Goal: Find specific page/section: Find specific page/section

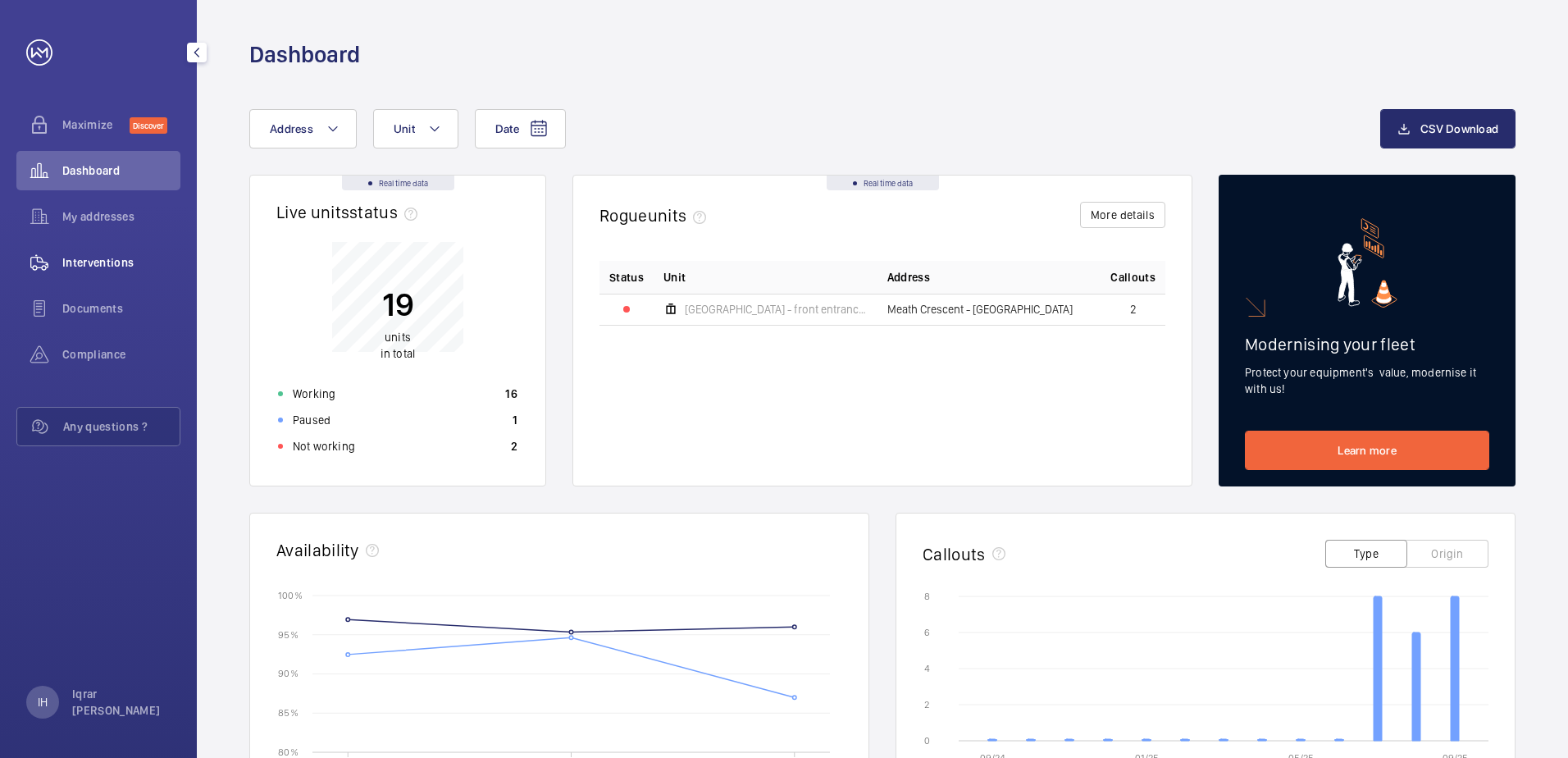
click at [87, 261] on span "Interventions" at bounding box center [121, 261] width 119 height 16
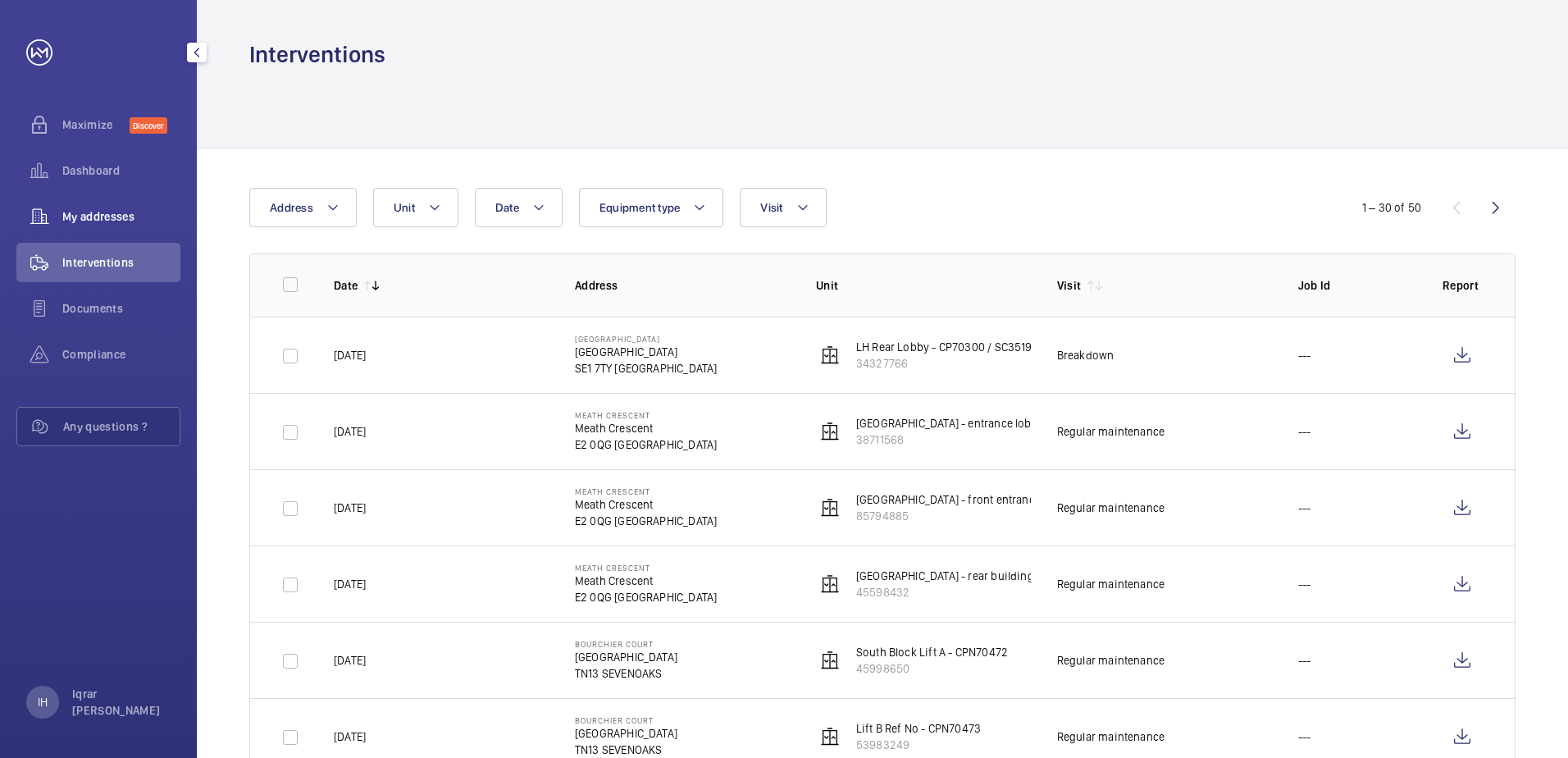
click at [89, 217] on span "My addresses" at bounding box center [121, 215] width 119 height 16
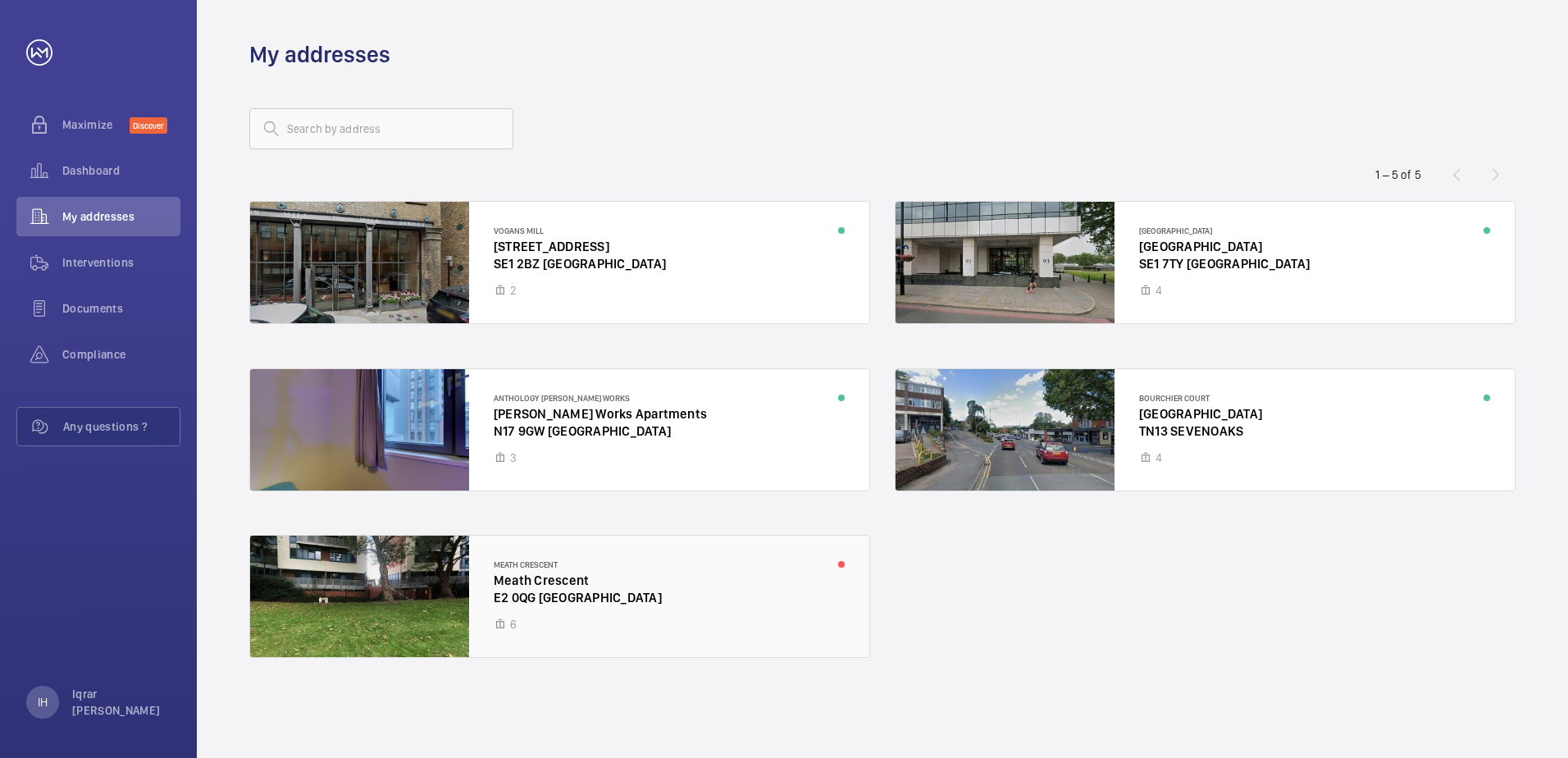
click at [529, 593] on div at bounding box center [560, 595] width 619 height 121
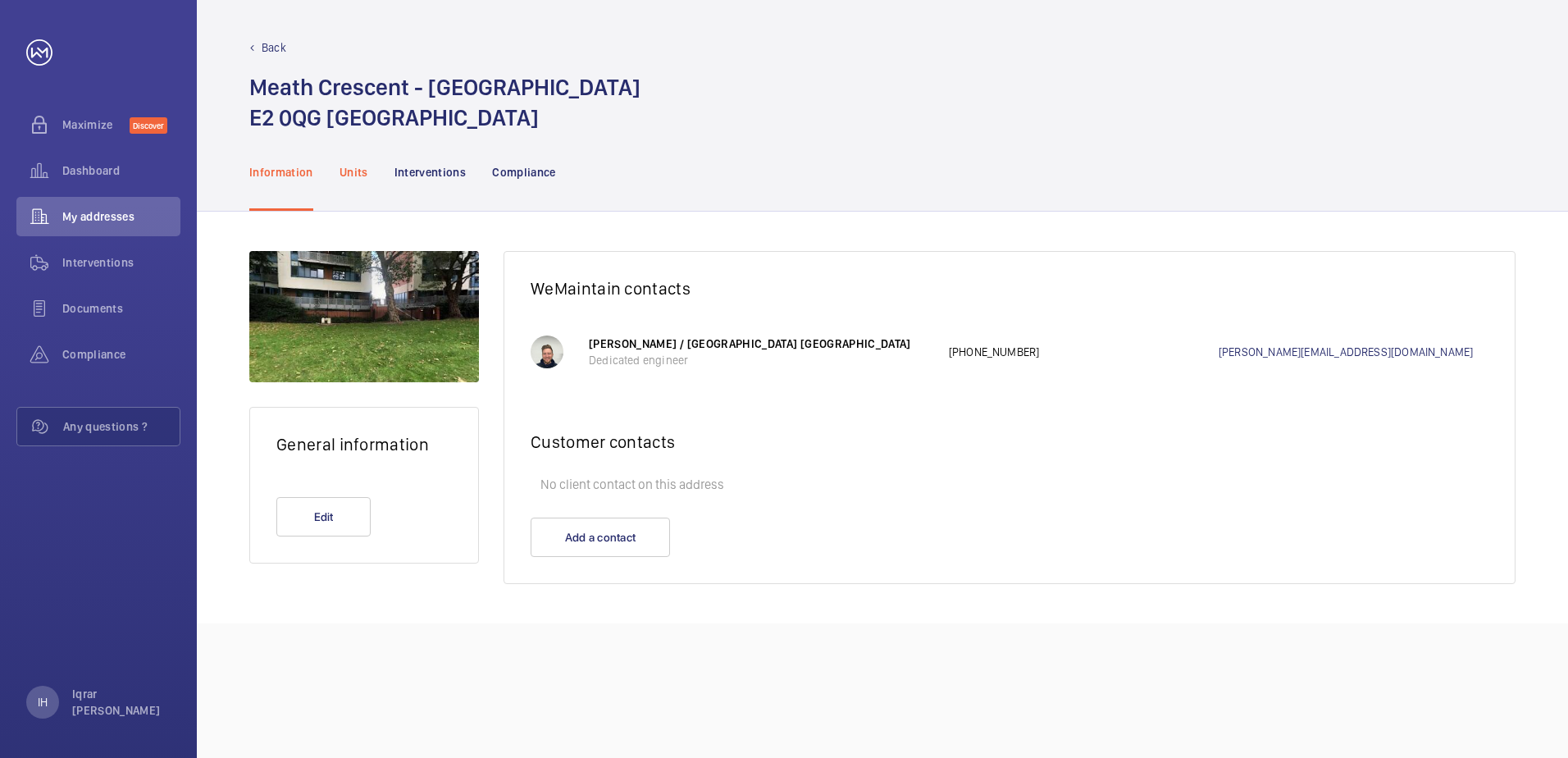
click at [348, 157] on div "Units" at bounding box center [354, 171] width 29 height 78
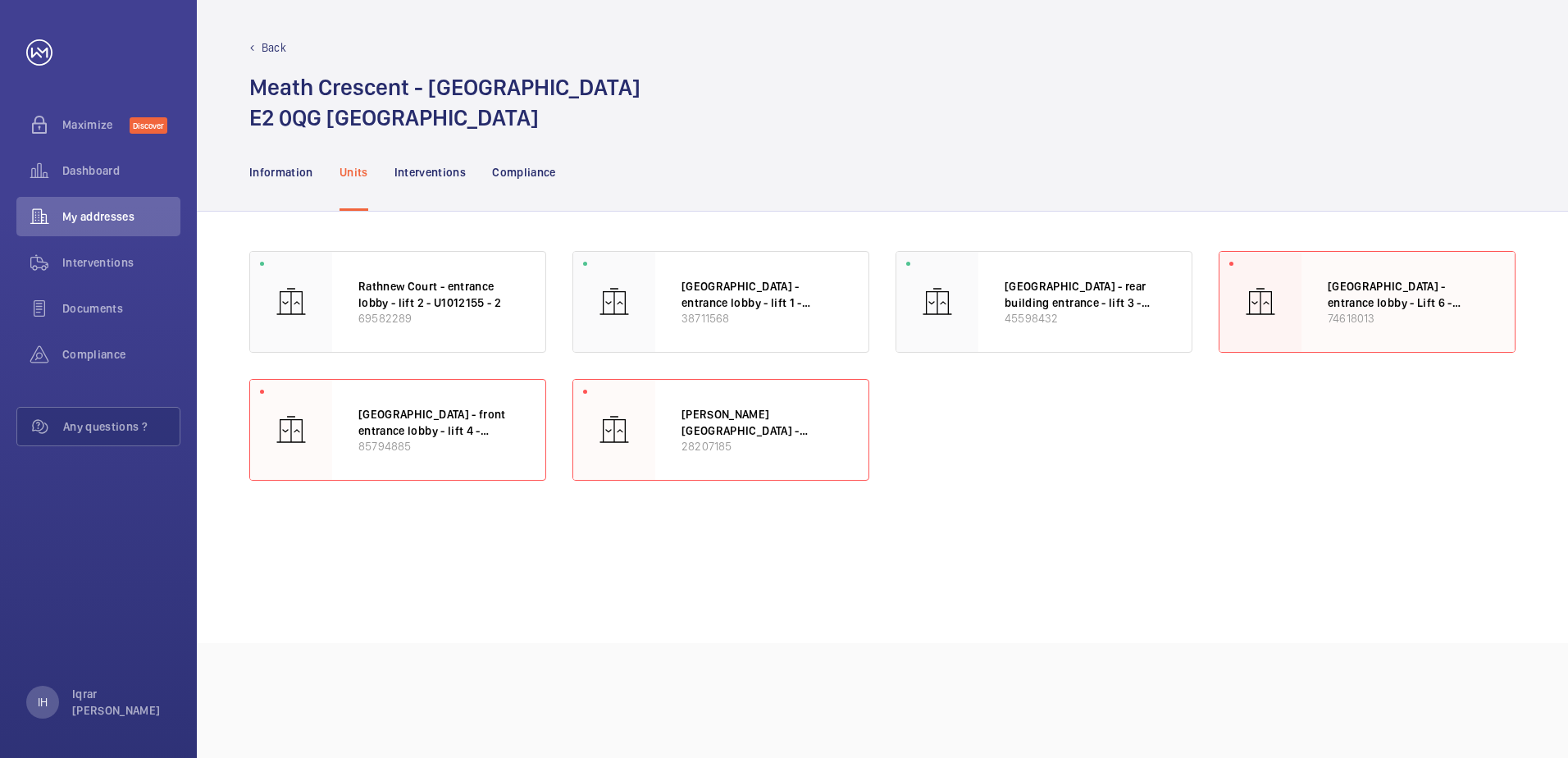
click at [1402, 290] on p "[GEOGRAPHIC_DATA] - entrance lobby - Lift 6 - U1012155 - 6" at bounding box center [1408, 294] width 161 height 32
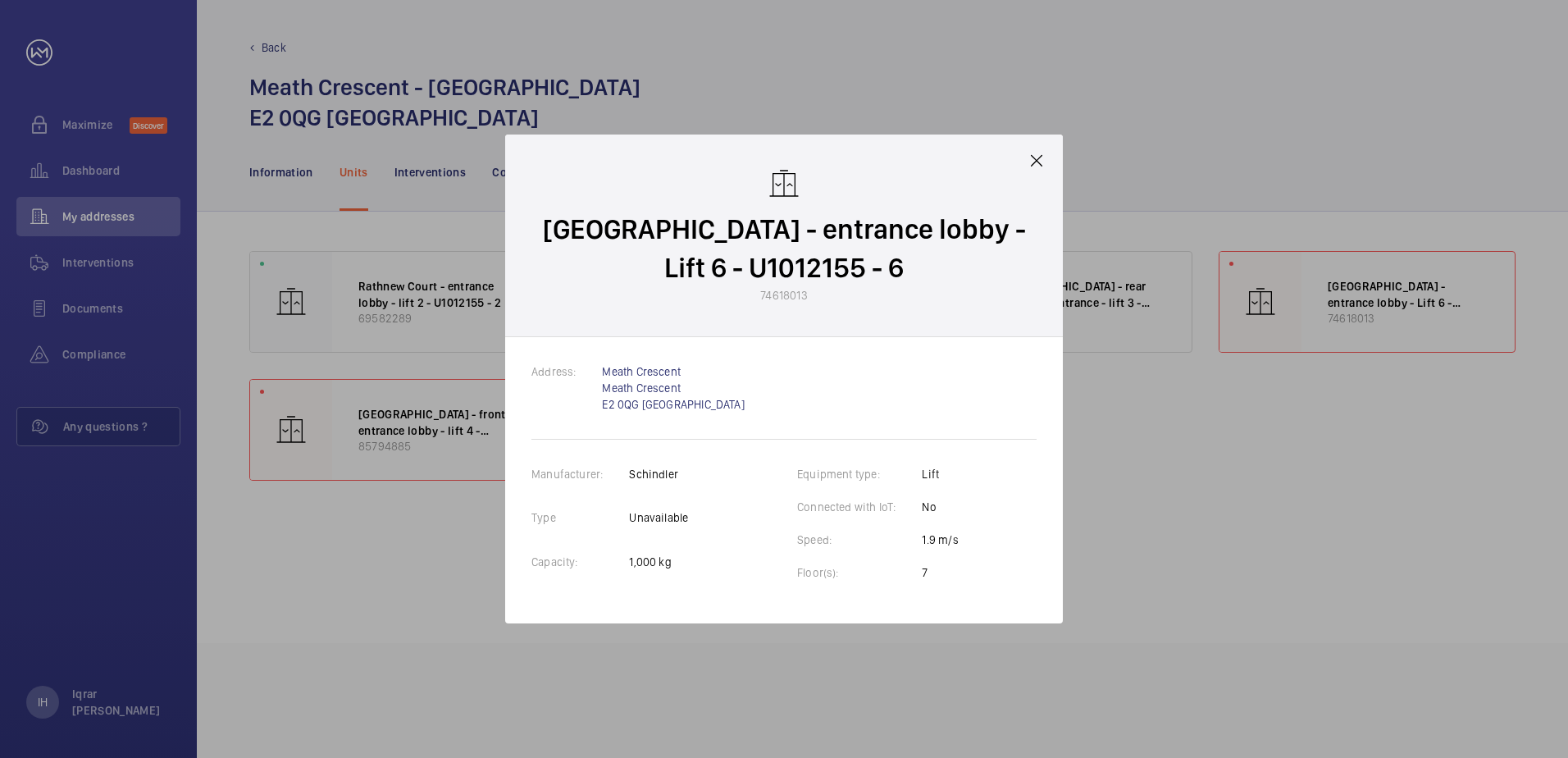
click at [1045, 157] on mat-icon at bounding box center [1037, 160] width 20 height 20
